Goal: Transaction & Acquisition: Subscribe to service/newsletter

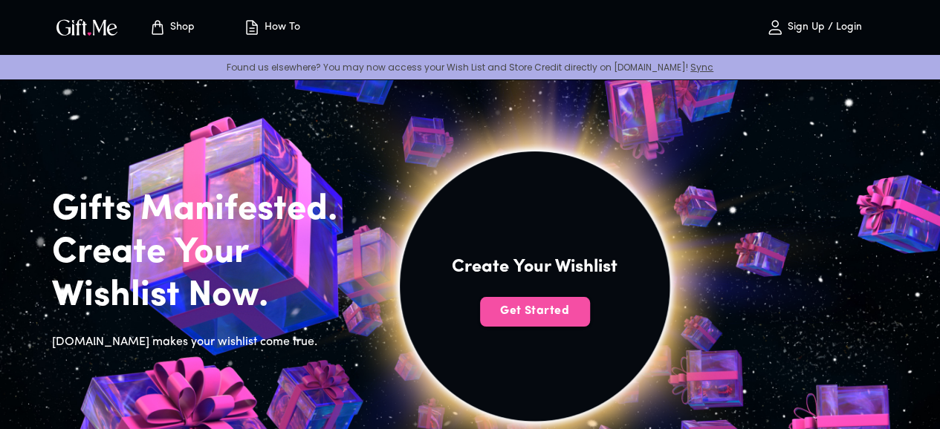
click at [590, 319] on span "Get Started" at bounding box center [535, 311] width 110 height 16
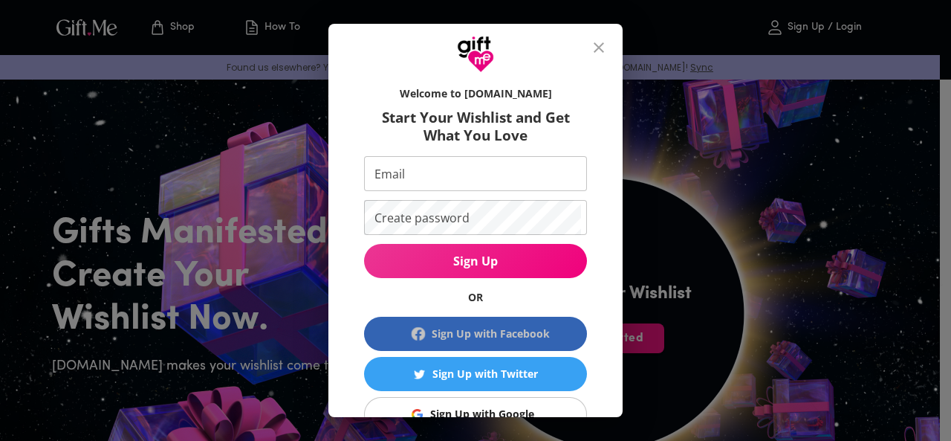
click at [492, 326] on div "Sign Up with Facebook" at bounding box center [491, 333] width 118 height 16
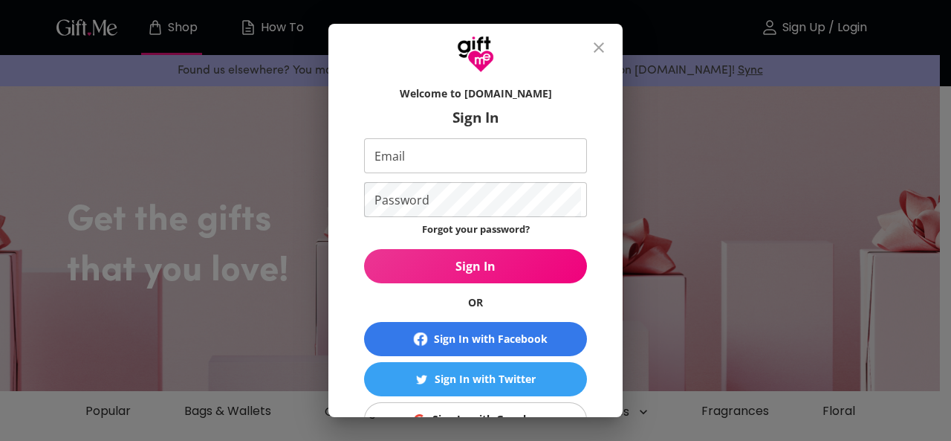
scroll to position [120, 0]
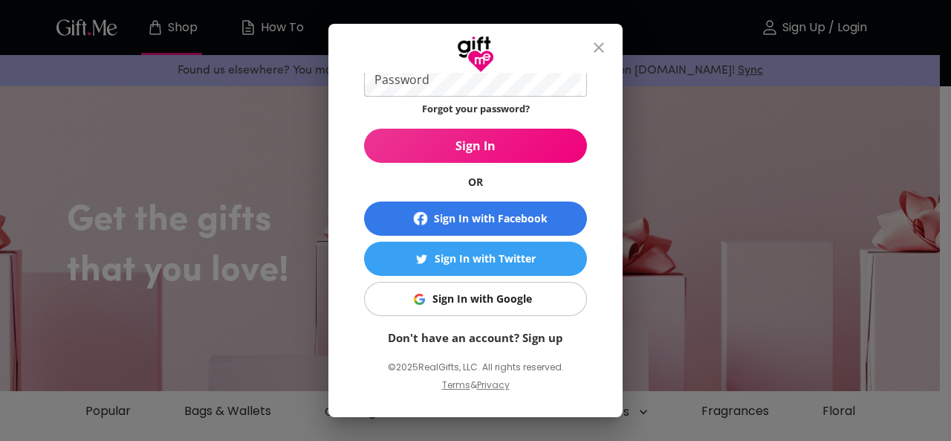
click at [459, 336] on link "Don't have an account? Sign up" at bounding box center [475, 337] width 175 height 15
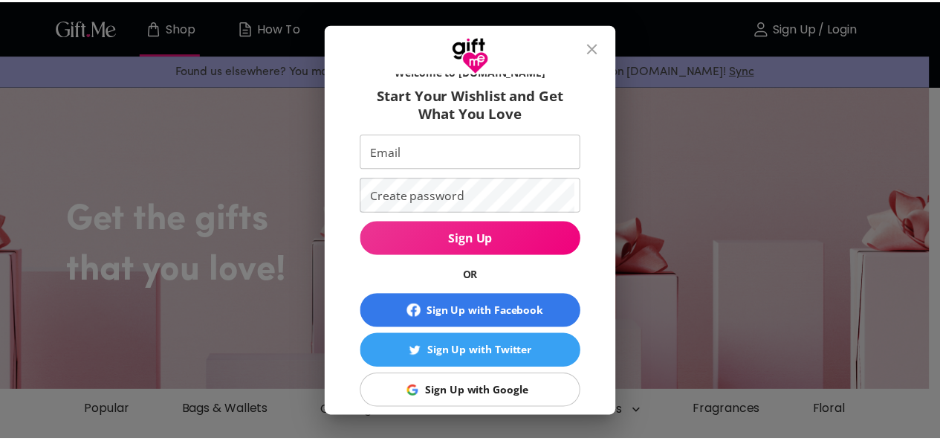
scroll to position [28, 0]
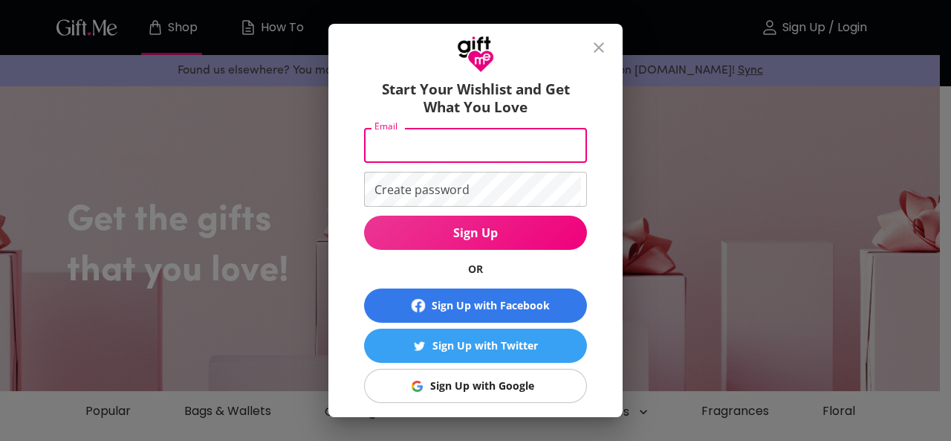
click at [461, 155] on input "Email" at bounding box center [472, 145] width 217 height 35
type input "09389868779"
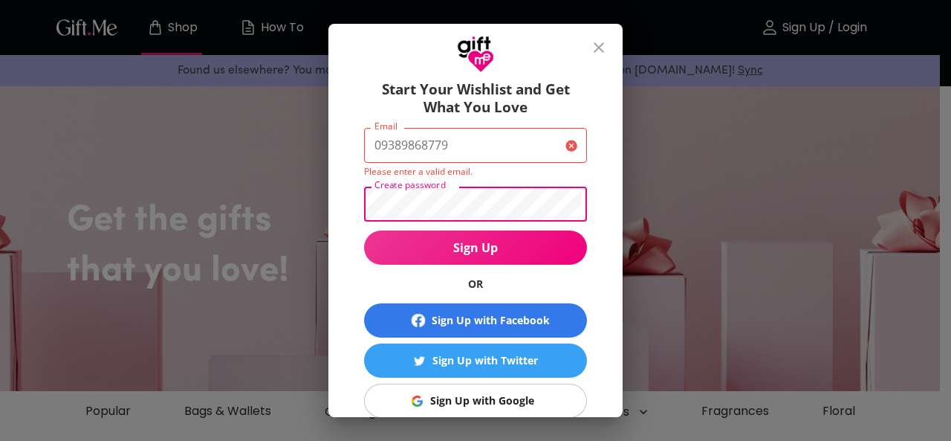
click at [364, 230] on button "Sign Up" at bounding box center [475, 247] width 223 height 34
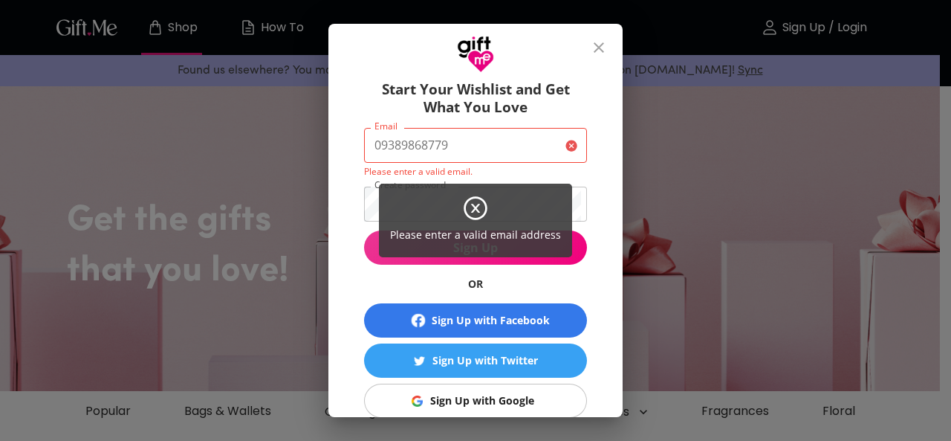
click at [566, 148] on div "Please enter a valid email address" at bounding box center [475, 220] width 951 height 441
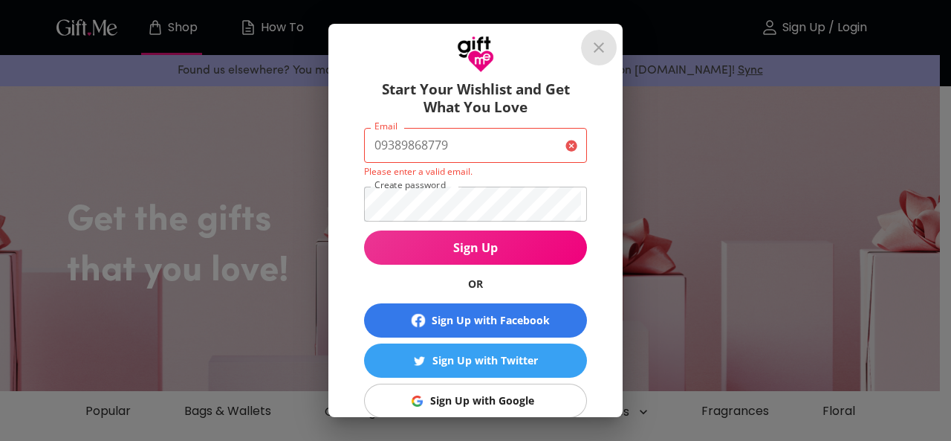
click at [591, 48] on button "close" at bounding box center [599, 48] width 36 height 36
